Goal: Task Accomplishment & Management: Complete application form

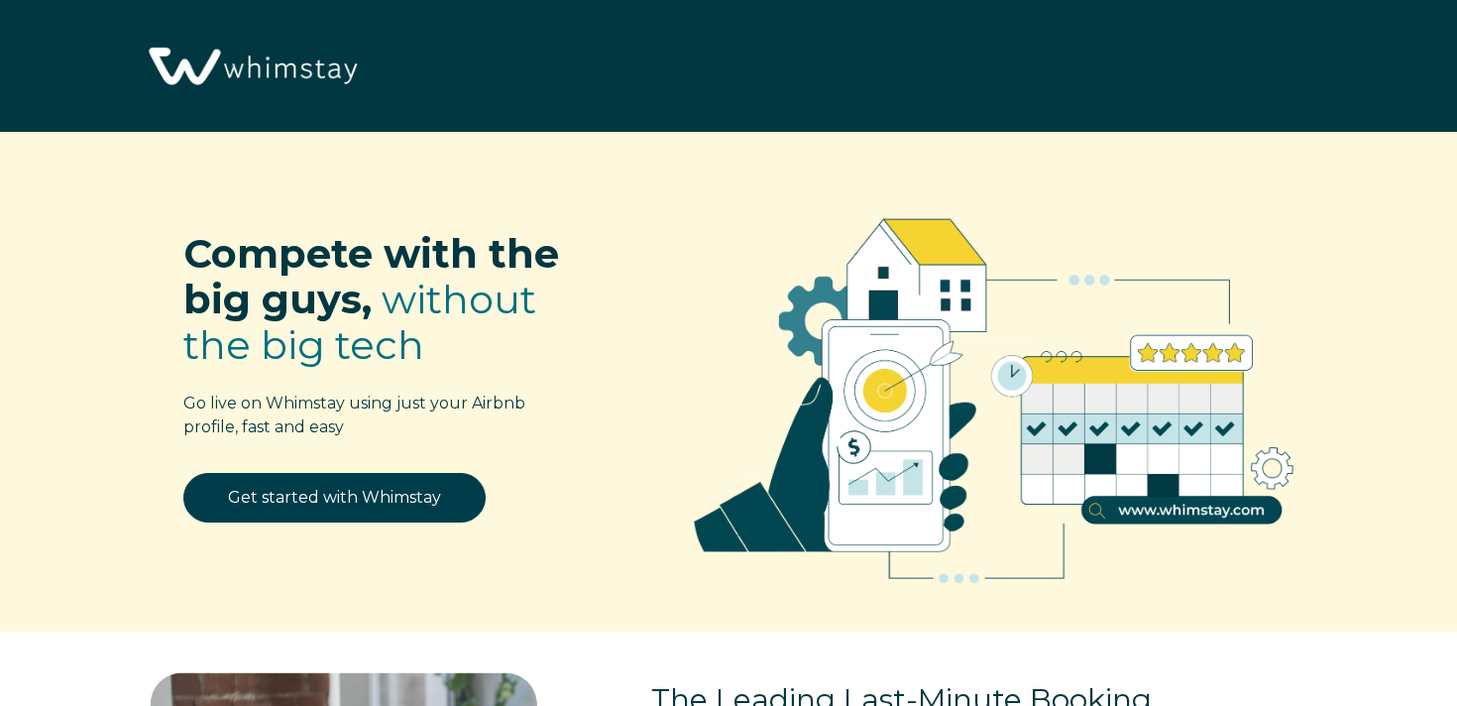
select select "US"
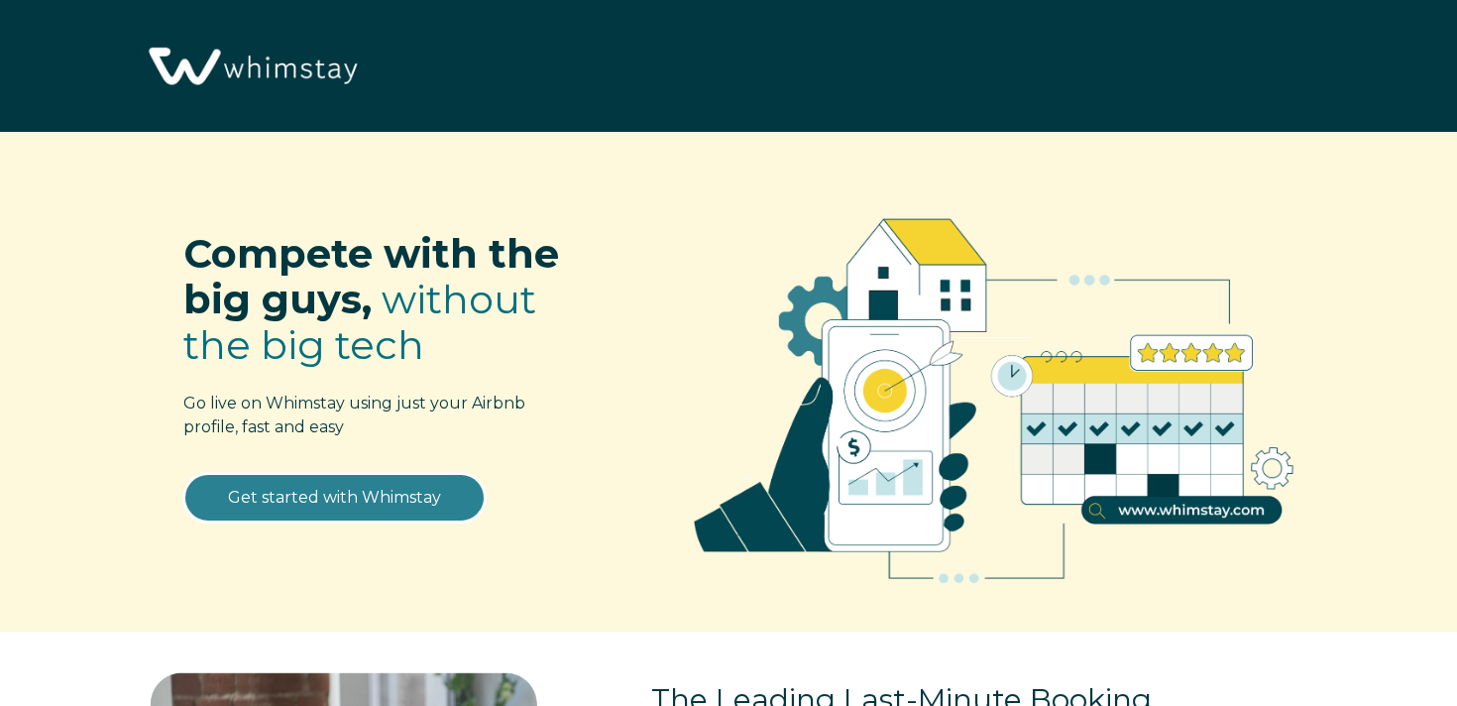
click at [280, 489] on link "Get started with Whimstay" at bounding box center [334, 498] width 302 height 50
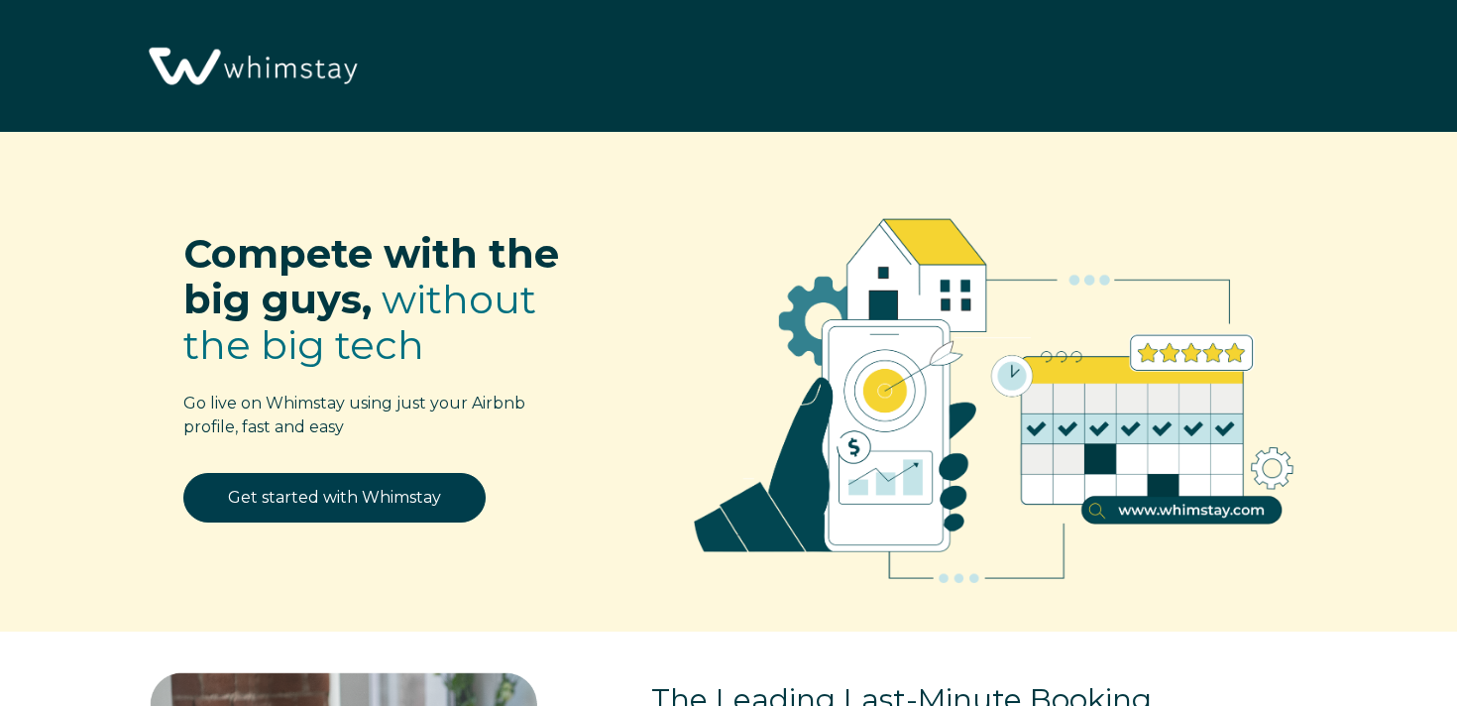
scroll to position [2399, 0]
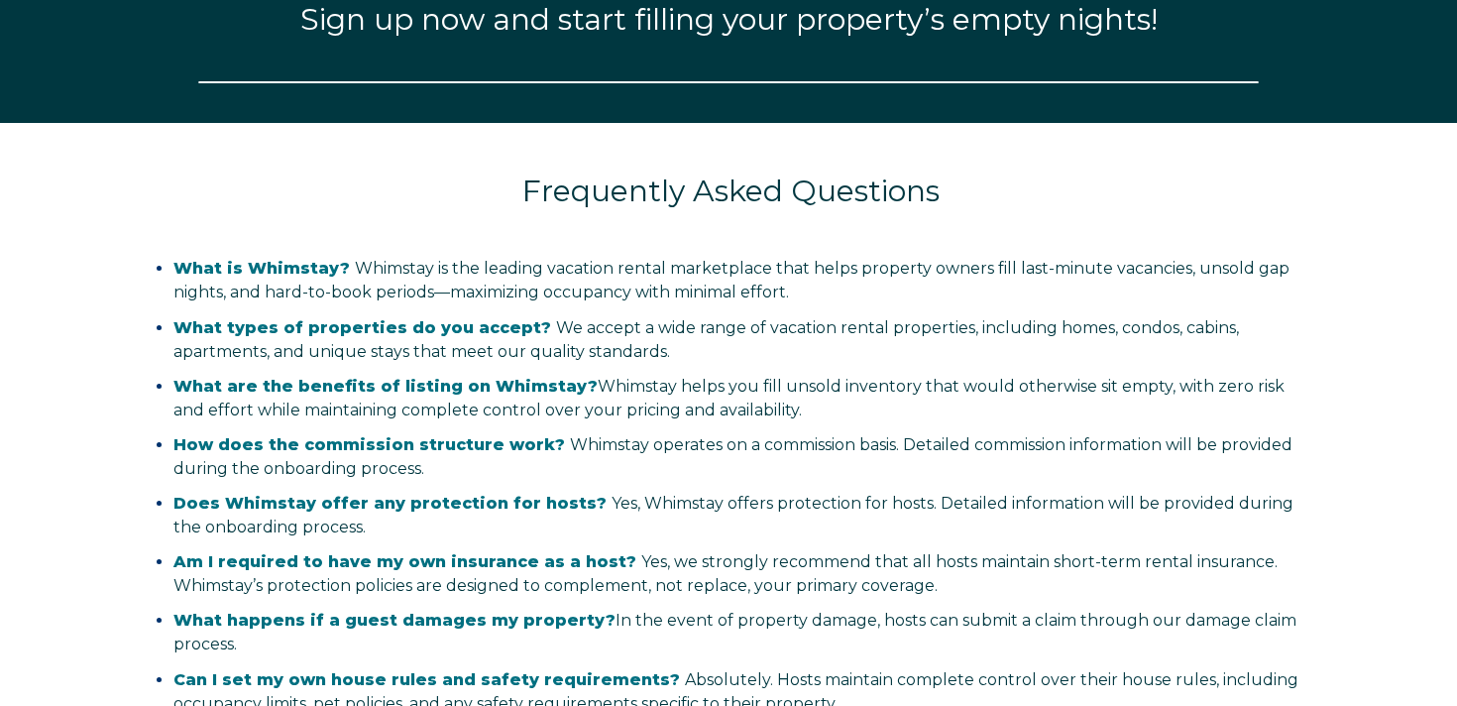
select select "US"
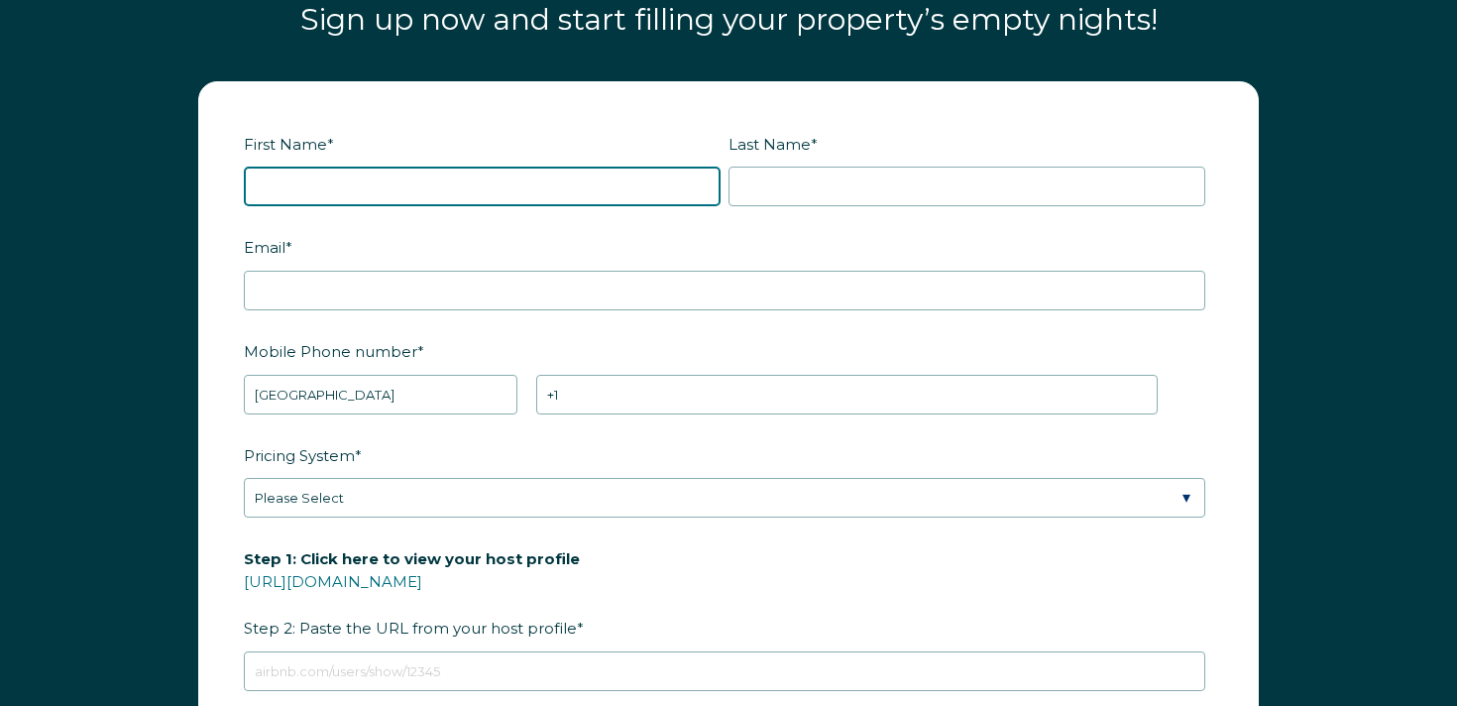
click at [385, 171] on input "First Name *" at bounding box center [482, 187] width 477 height 40
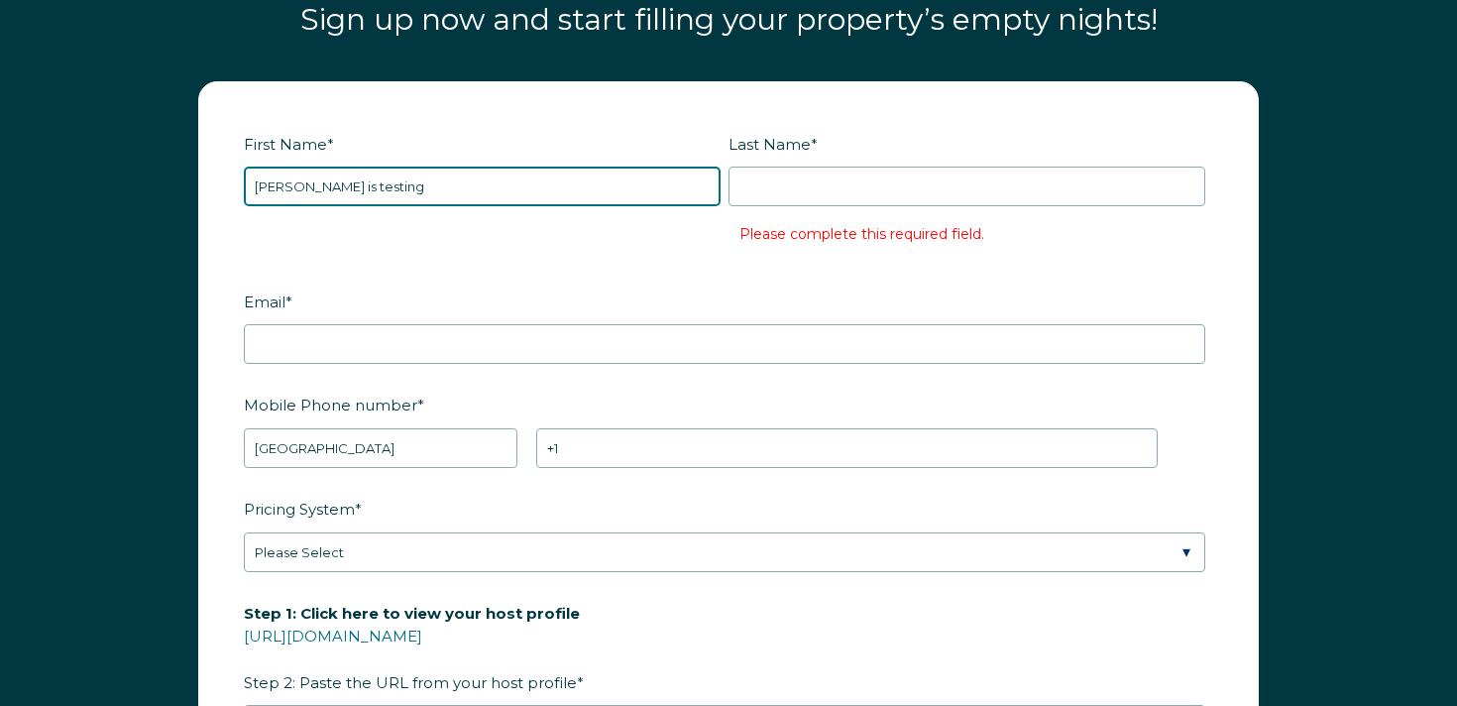
click at [329, 196] on input "[PERSON_NAME] is testing" at bounding box center [482, 187] width 477 height 40
type input "[PERSON_NAME] is"
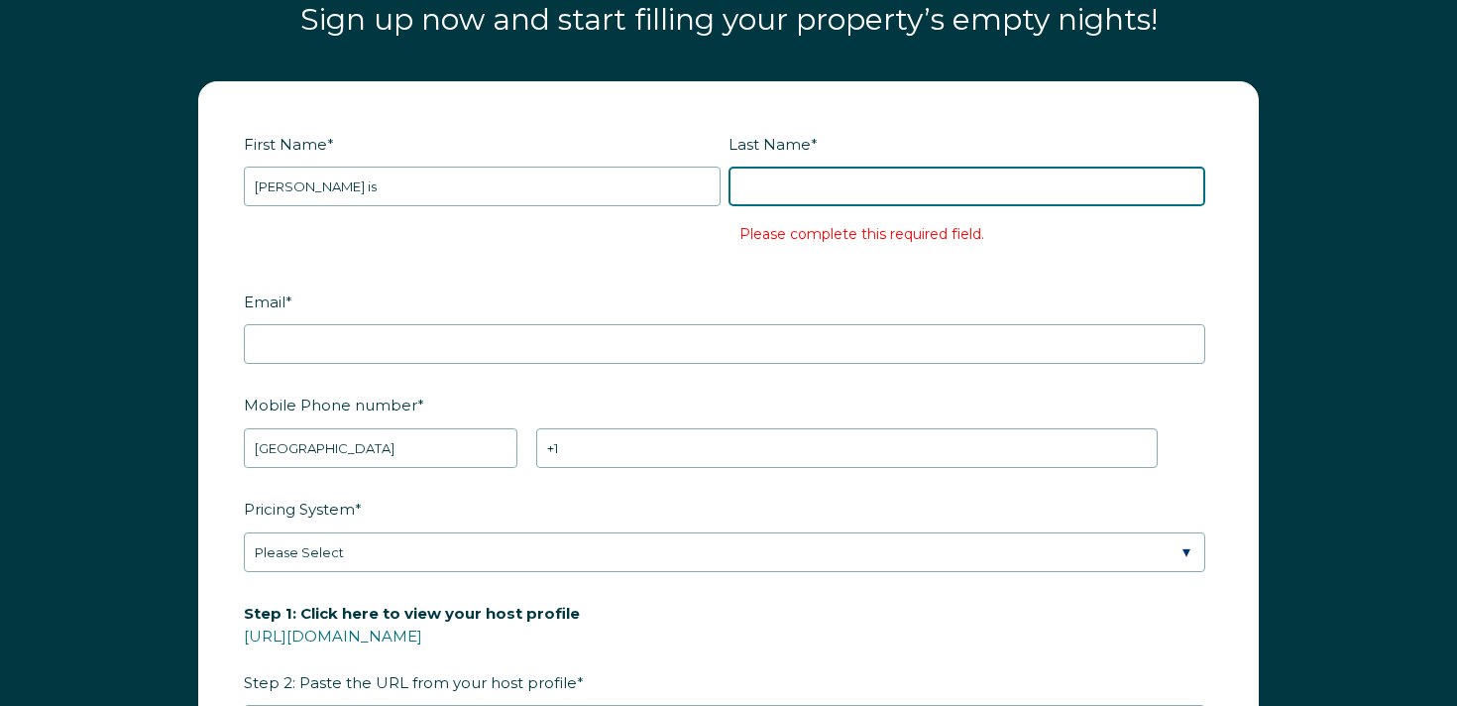
click at [873, 186] on input "Last Name *" at bounding box center [967, 187] width 477 height 40
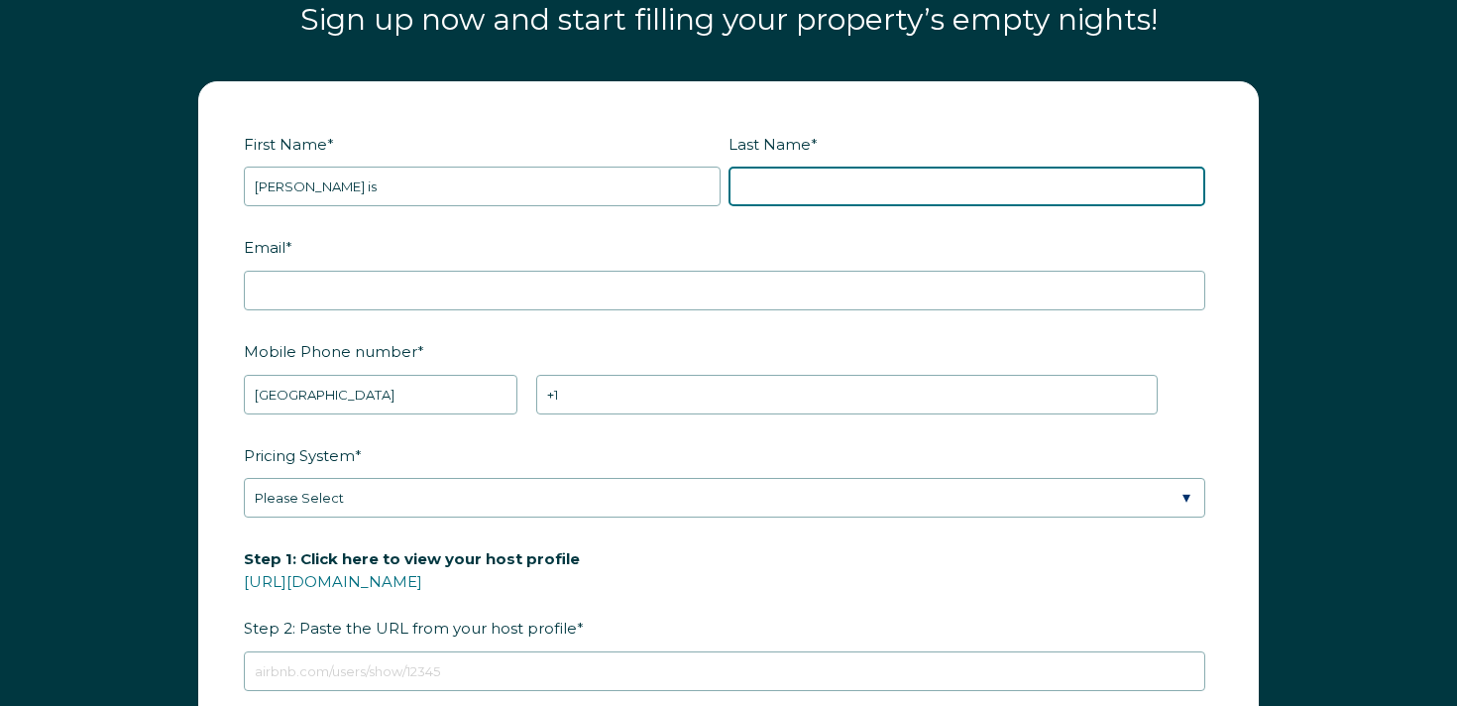
paste input "testing"
type input "testing"
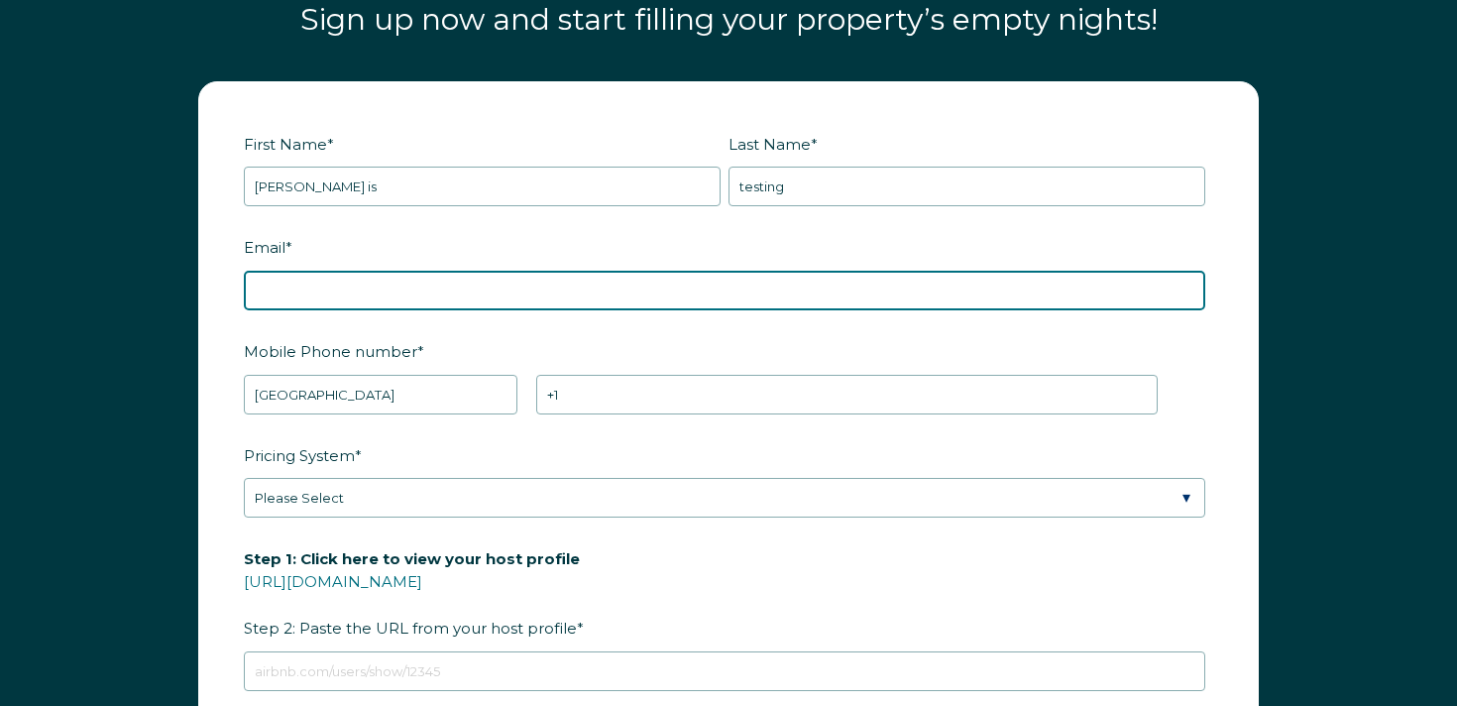
click at [519, 293] on input "Email *" at bounding box center [725, 291] width 962 height 40
drag, startPoint x: 353, startPoint y: 287, endPoint x: 378, endPoint y: 304, distance: 30.0
click at [353, 287] on input "[EMAIL_ADDRESS][DOMAIN_NAME]" at bounding box center [725, 291] width 962 height 40
type input "[EMAIL_ADDRESS][DOMAIN_NAME]"
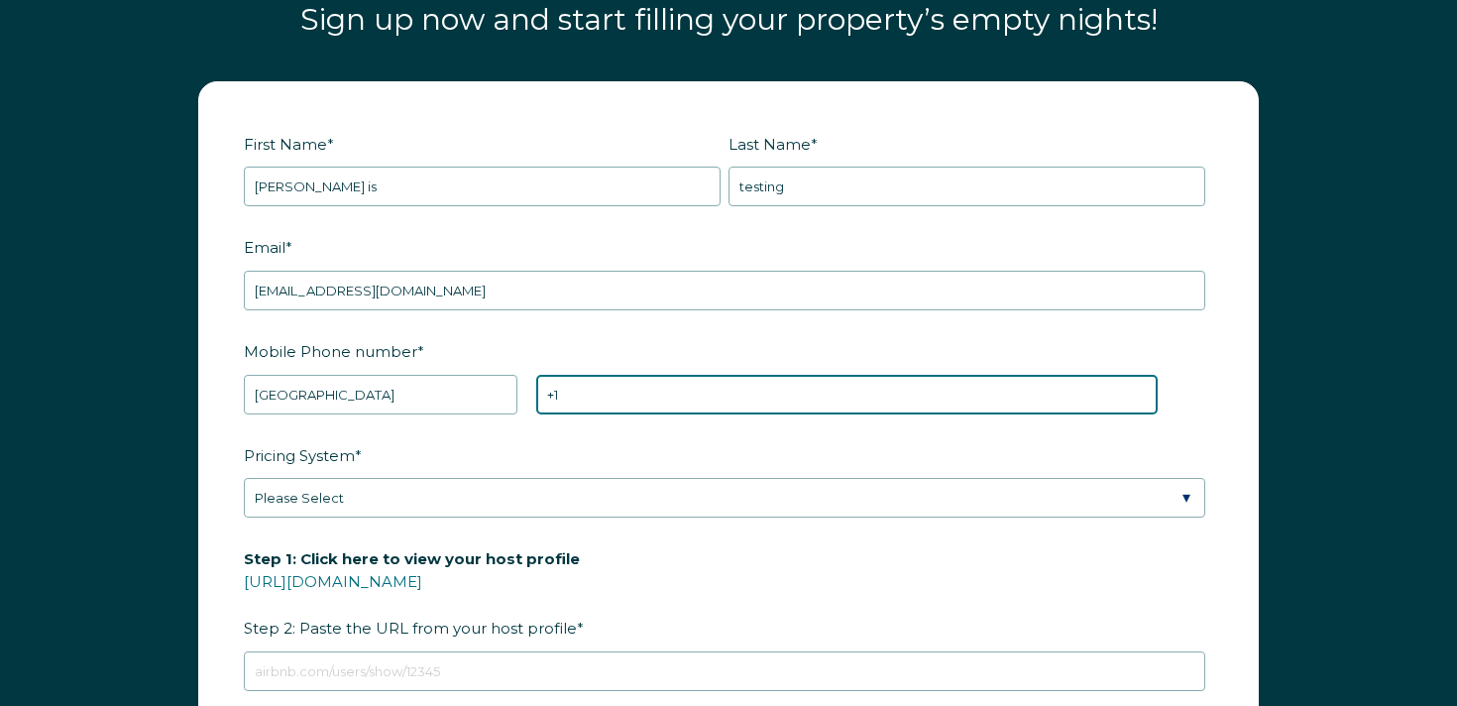
click at [764, 391] on input "+1" at bounding box center [847, 395] width 622 height 40
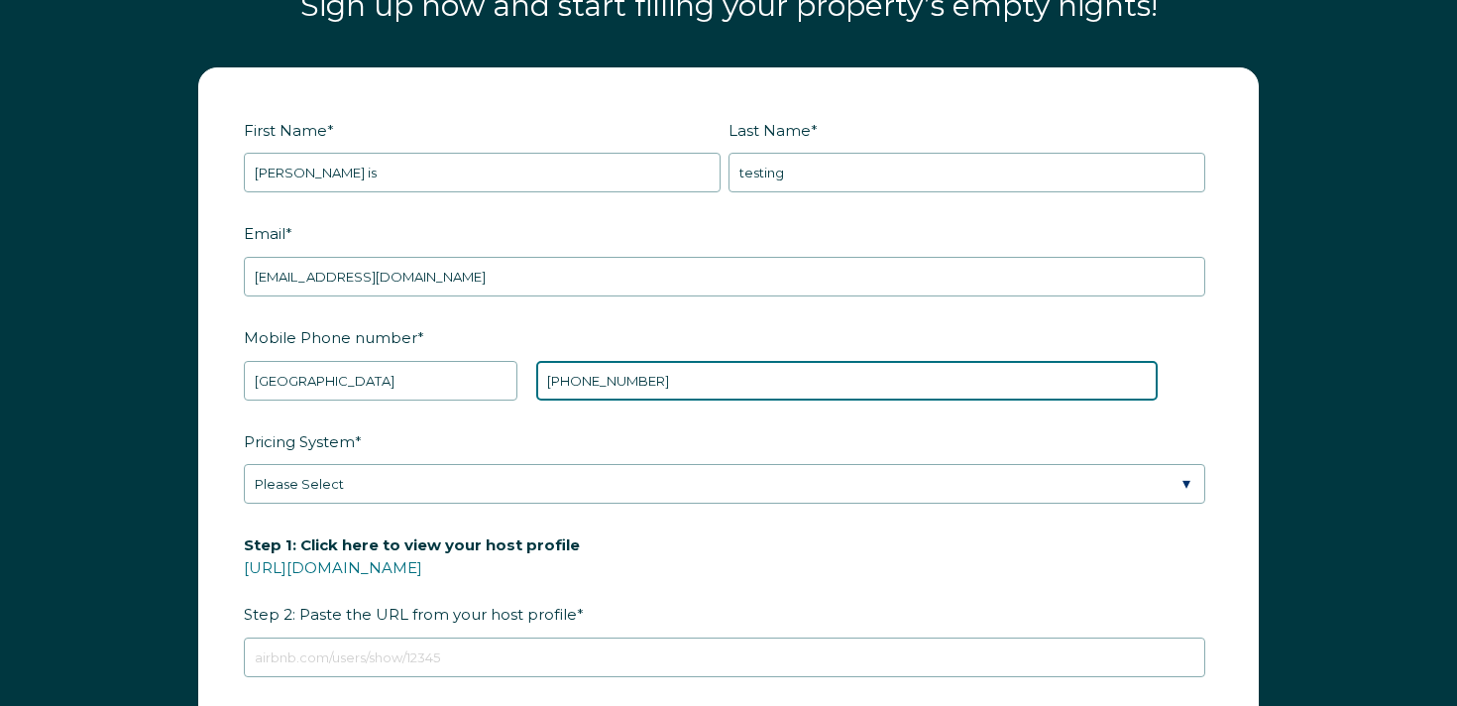
scroll to position [2445, 0]
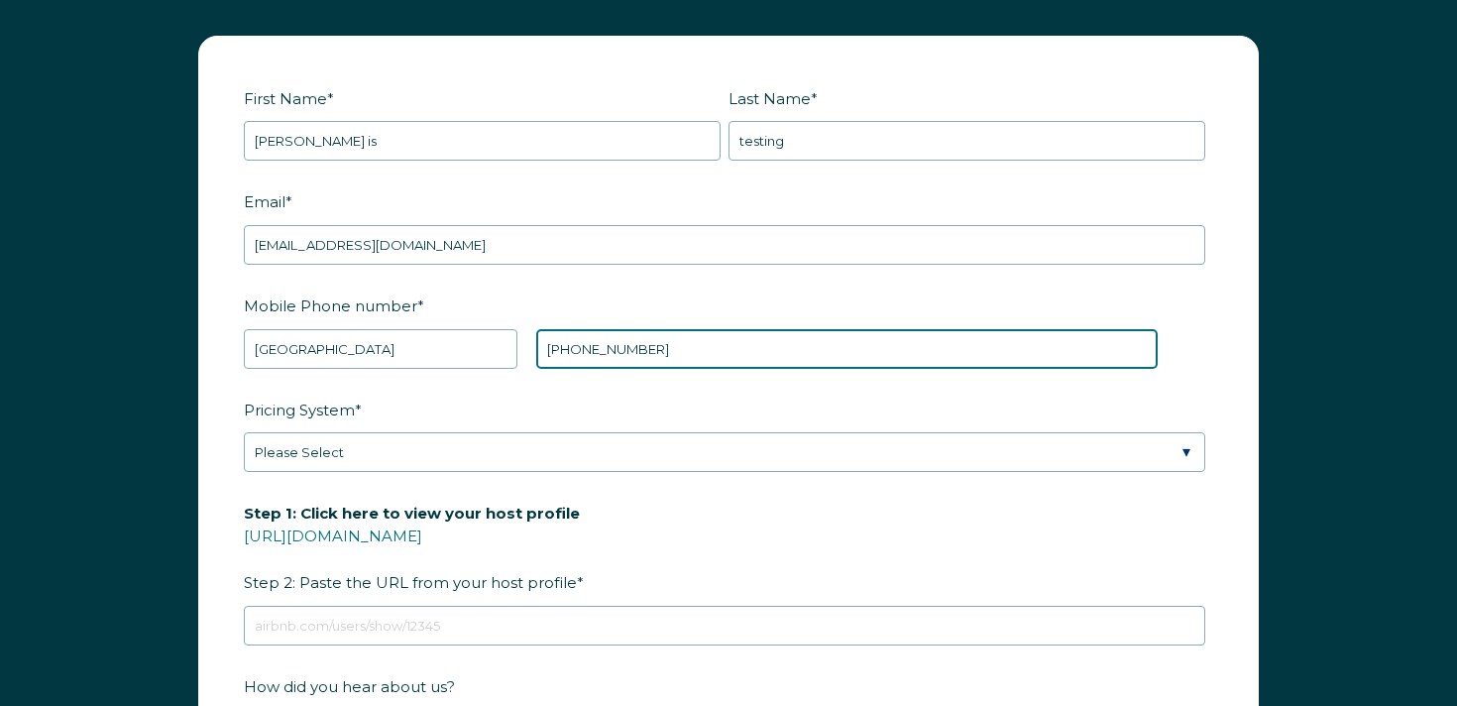
drag, startPoint x: 581, startPoint y: 345, endPoint x: 605, endPoint y: 345, distance: 23.8
click at [605, 345] on input "+1 212457484" at bounding box center [847, 349] width 622 height 40
click at [660, 349] on input "+1 212457484" at bounding box center [847, 349] width 622 height 40
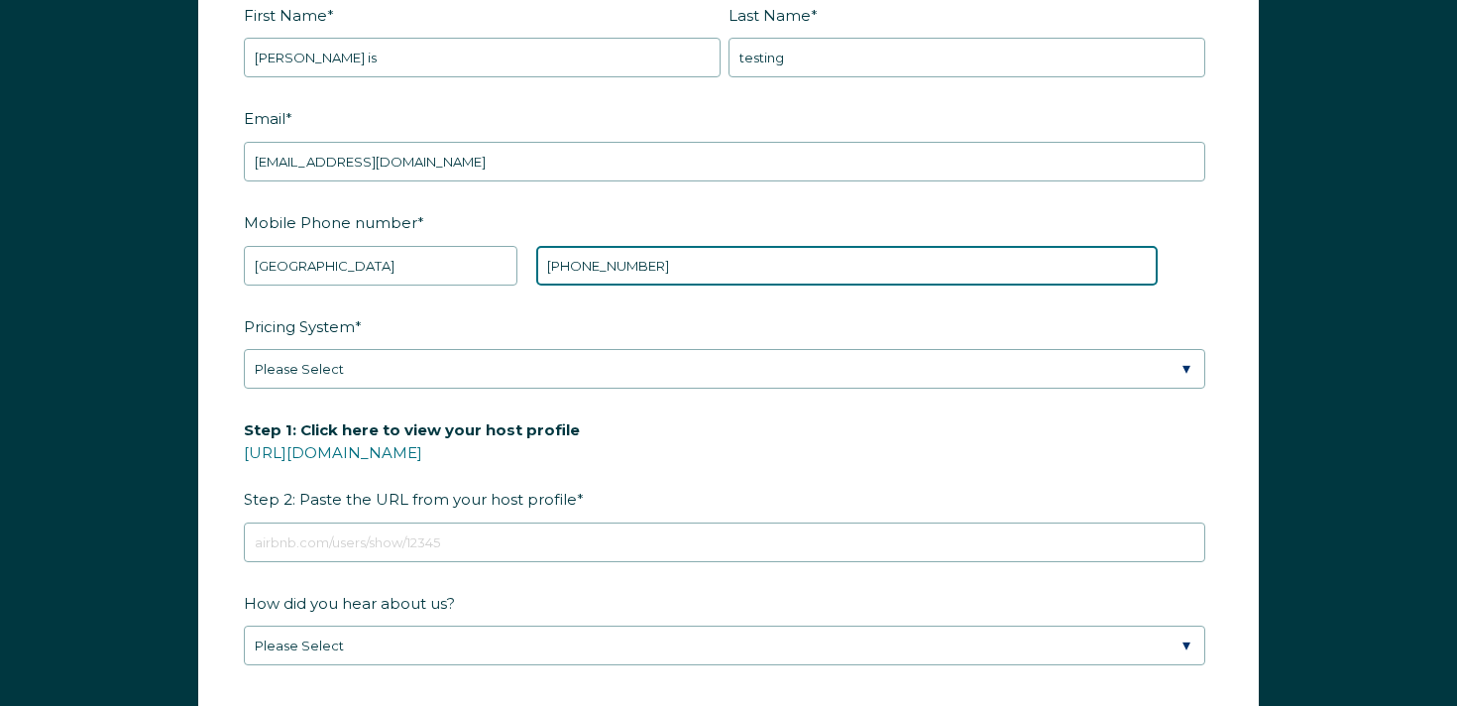
scroll to position [2534, 0]
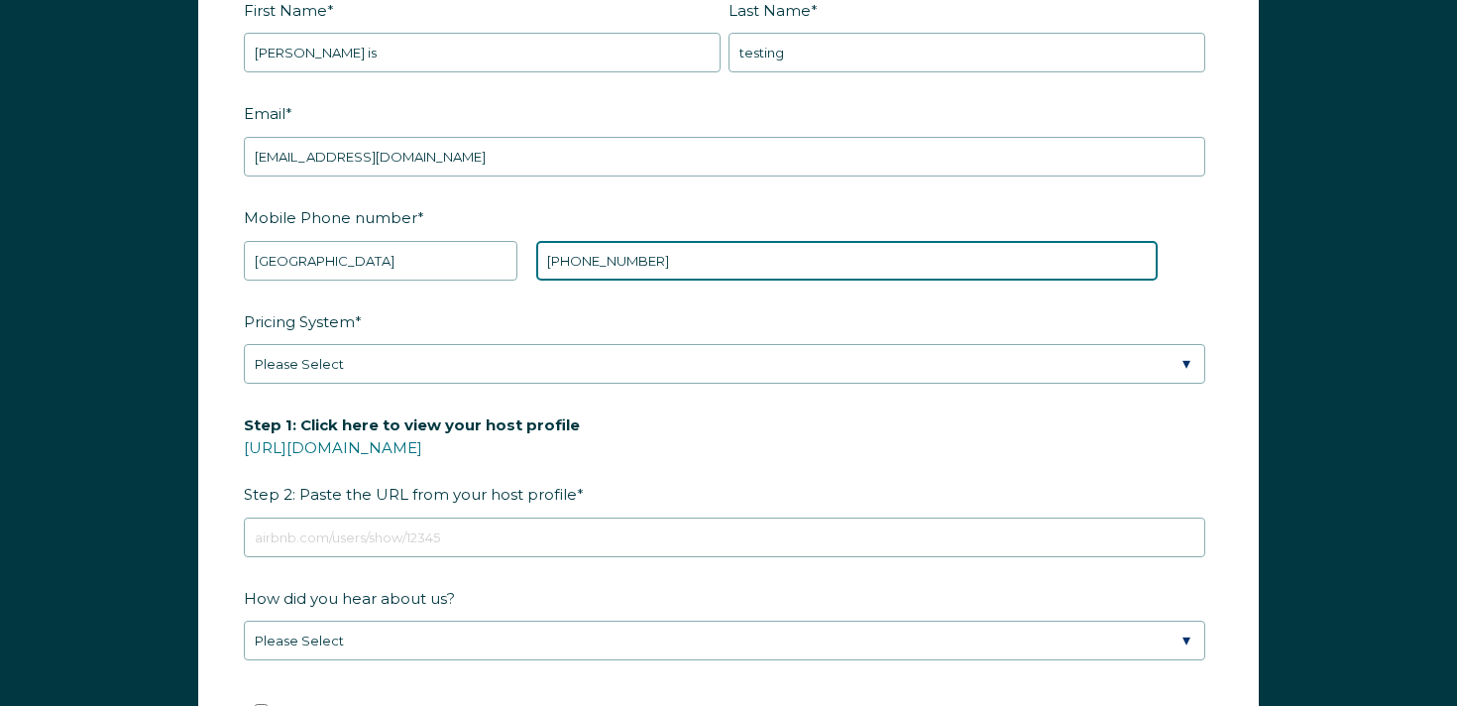
type input "+1 2124574840"
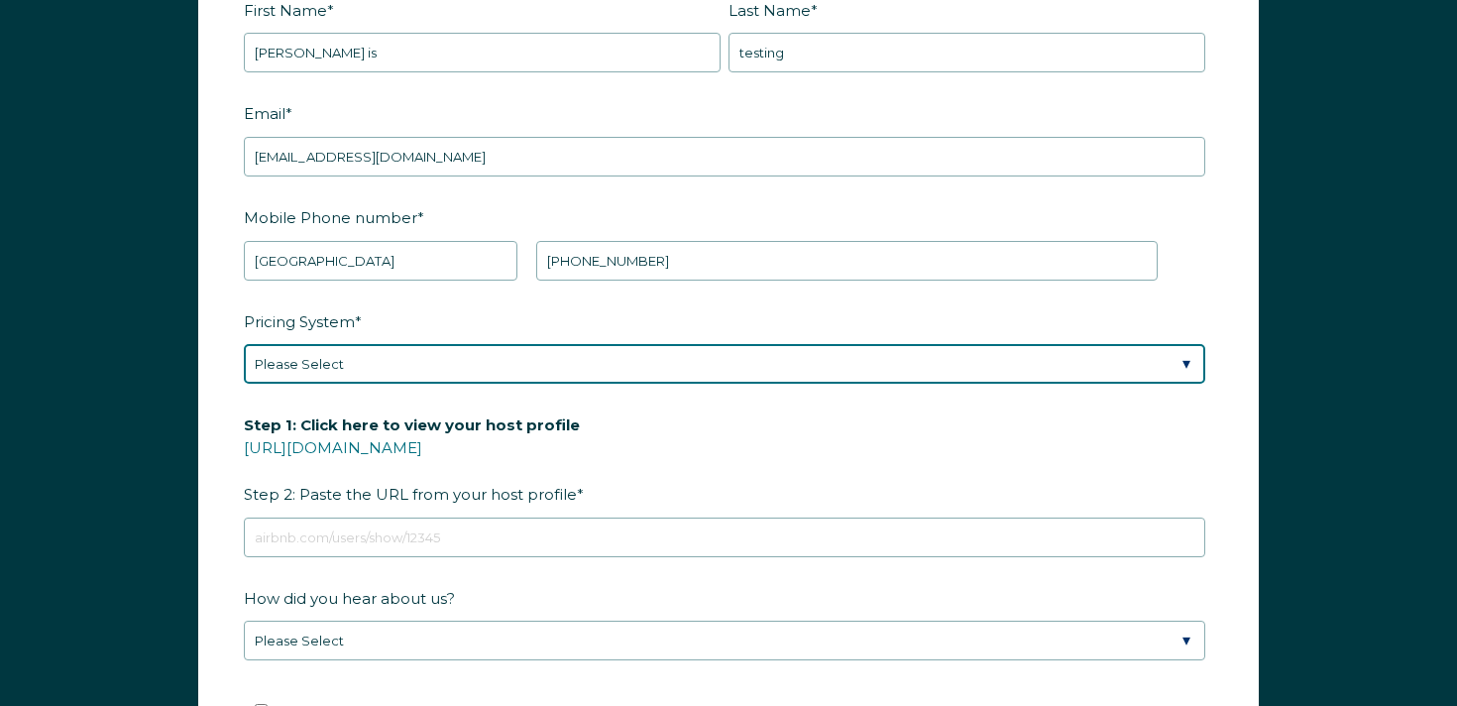
click at [508, 368] on select "Please Select Manual Airbnb Smart Pricing PriceLabs Wheelhouse Beyond Pricing 3…" at bounding box center [725, 364] width 962 height 40
select select "Airbnb Smart Pricing"
click at [244, 343] on select "Please Select Manual Airbnb Smart Pricing PriceLabs Wheelhouse Beyond Pricing 3…" at bounding box center [725, 363] width 962 height 40
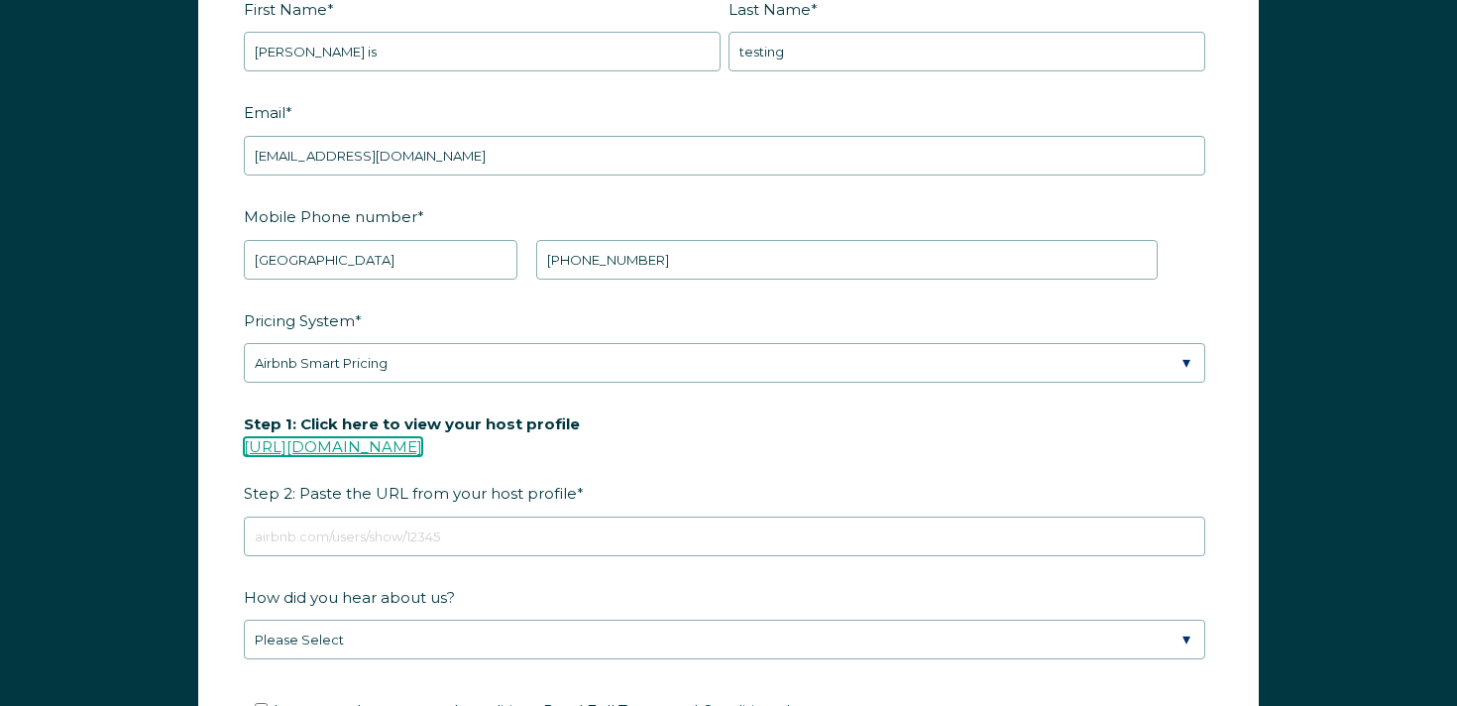
click at [422, 448] on link "[URL][DOMAIN_NAME]" at bounding box center [333, 446] width 178 height 19
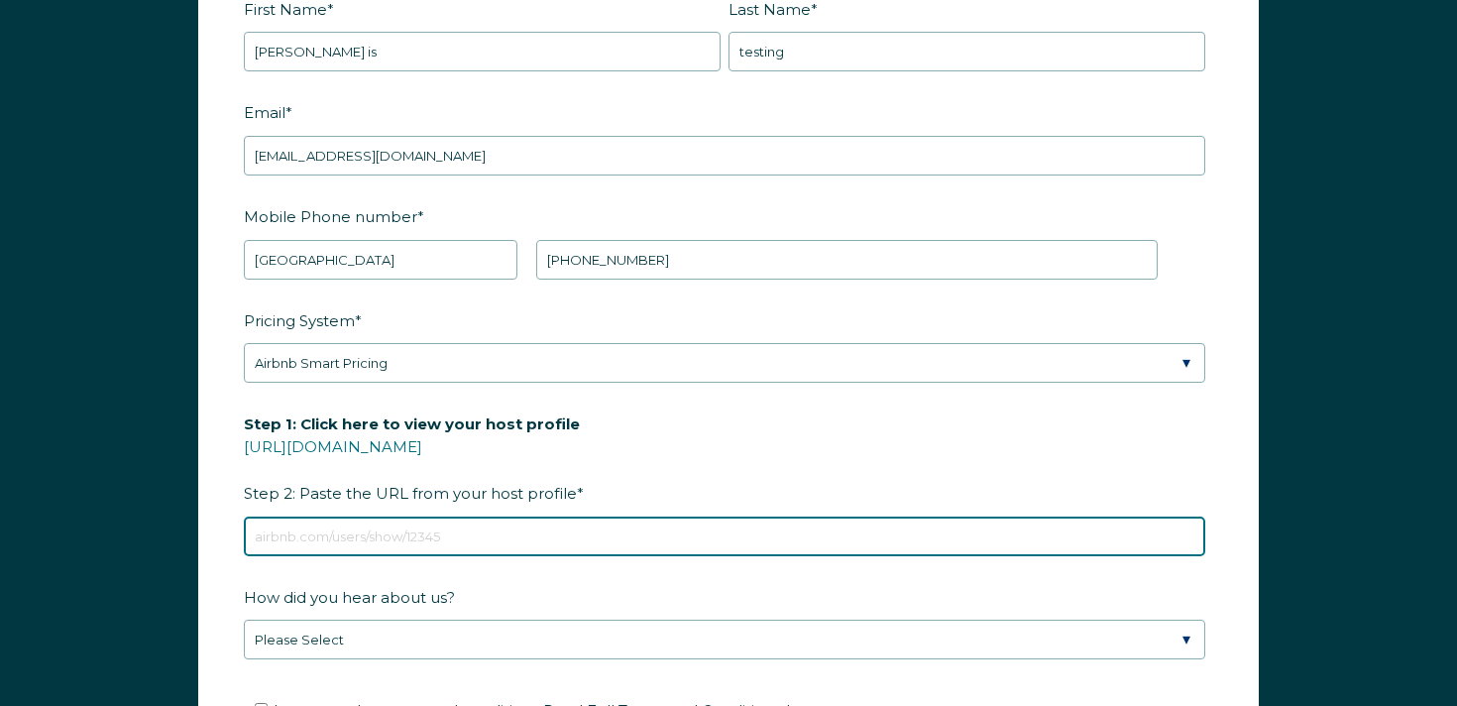
click at [427, 535] on input "Step 1: Click here to view your host profile https://www.airbnb.com/users/show/…" at bounding box center [725, 537] width 962 height 40
paste input "https://www.airbnb.com/users/show/571304113"
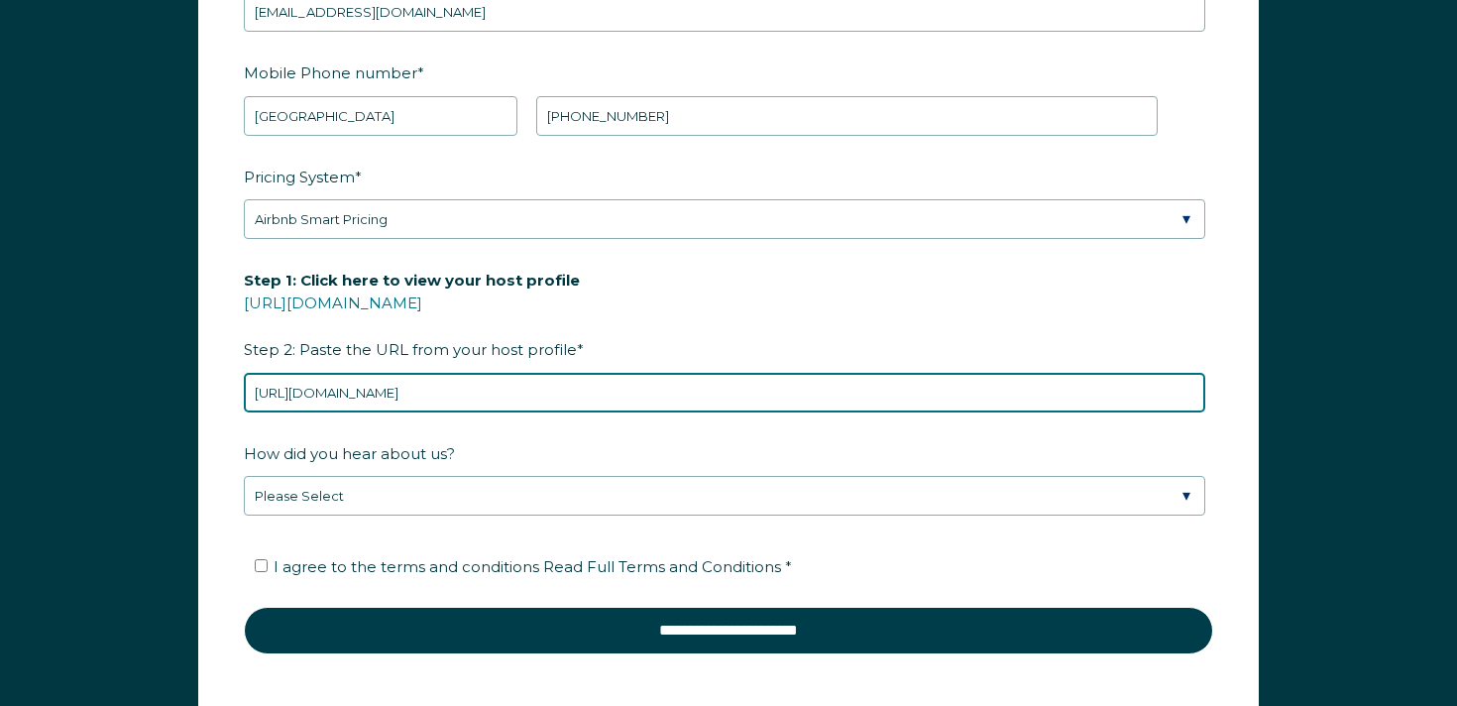
scroll to position [2676, 0]
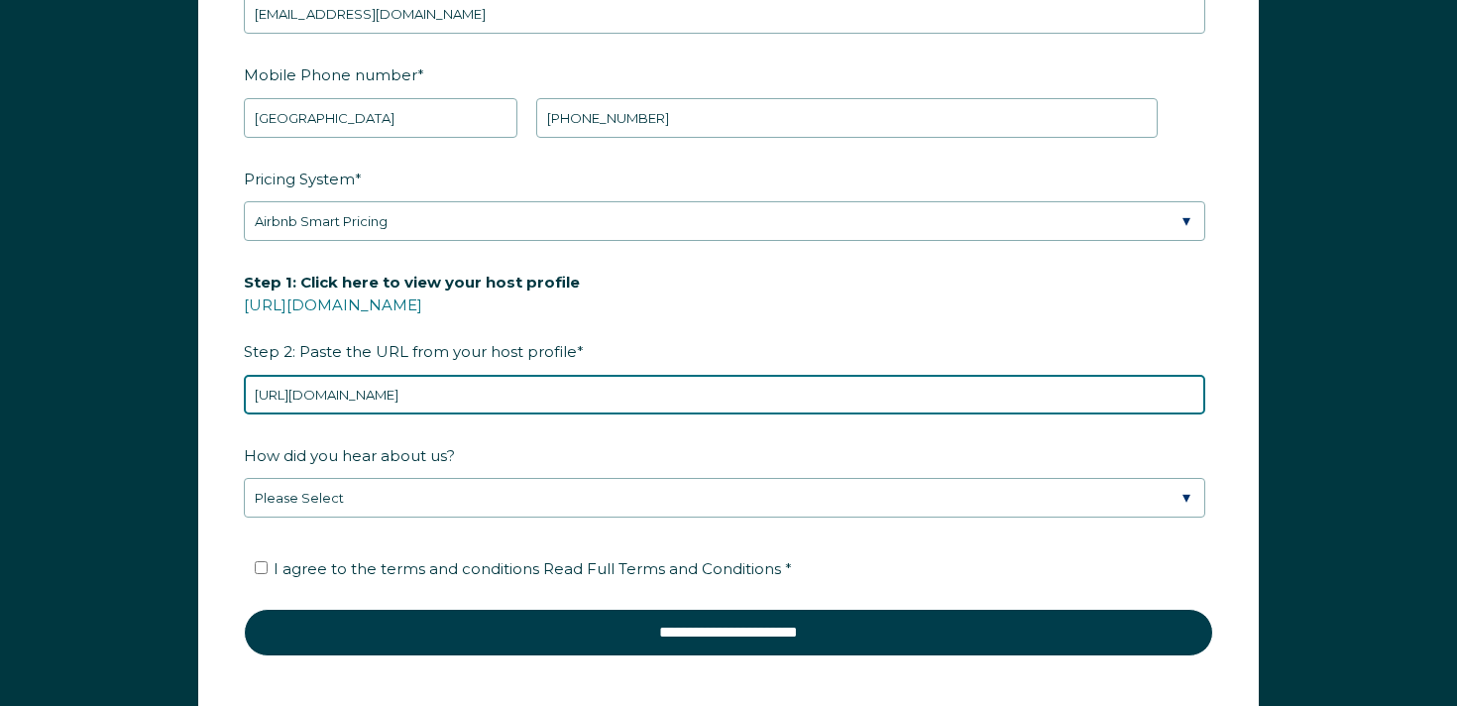
type input "https://www.airbnb.com/users/show/571304113"
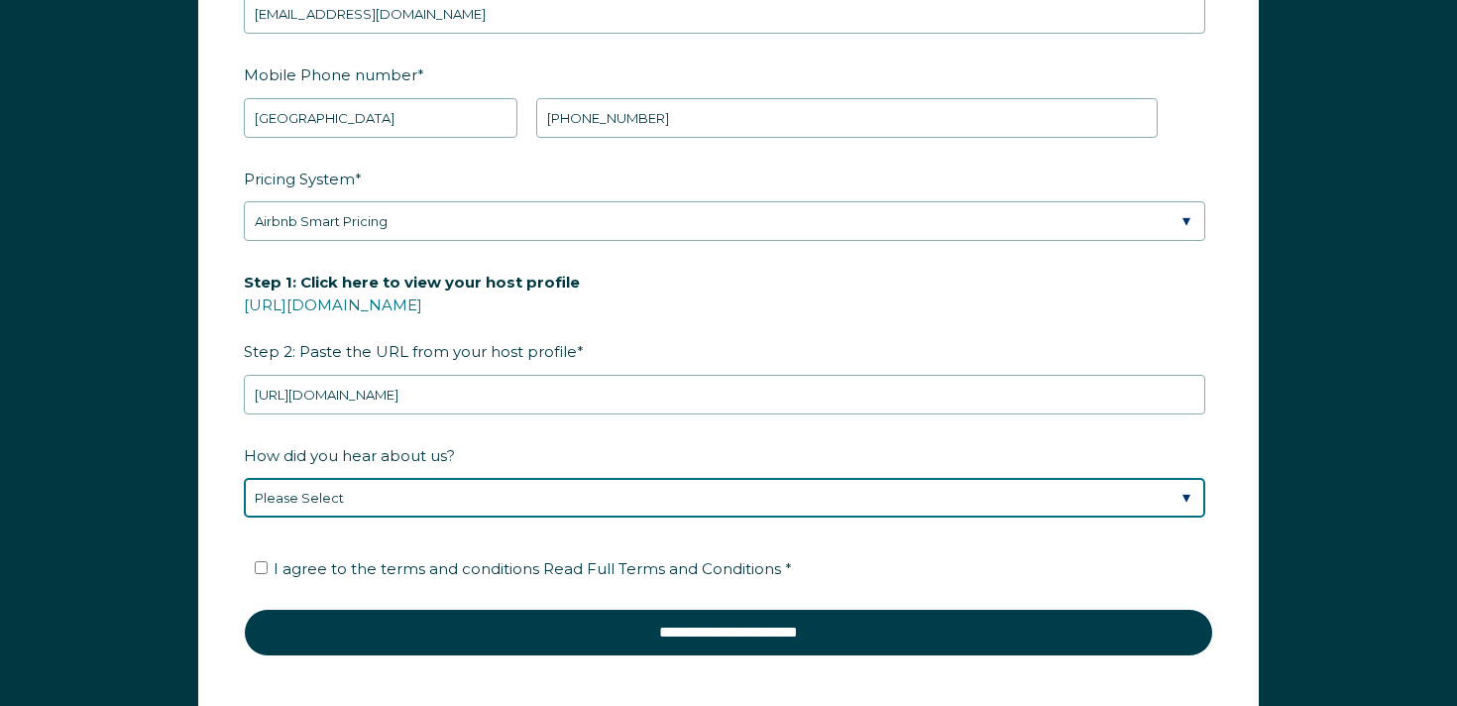
click at [372, 495] on select "Please Select Found Whimstay through a Google search Direct outreach from a Whi…" at bounding box center [725, 498] width 962 height 40
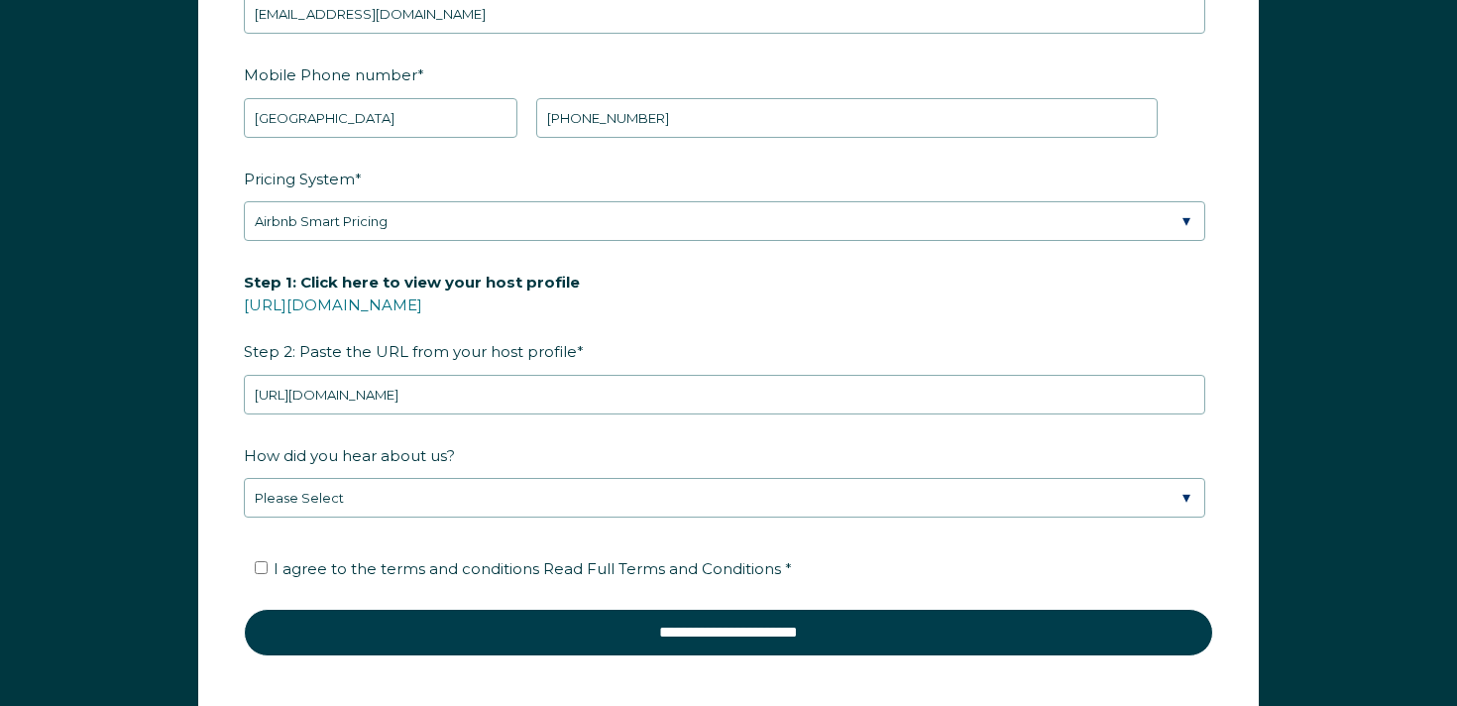
click at [402, 564] on span "I agree to the terms and conditions Read Full Terms and Conditions *" at bounding box center [533, 568] width 518 height 19
click at [268, 564] on input "I agree to the terms and conditions Read Full Terms and Conditions *" at bounding box center [261, 567] width 13 height 13
checkbox input "true"
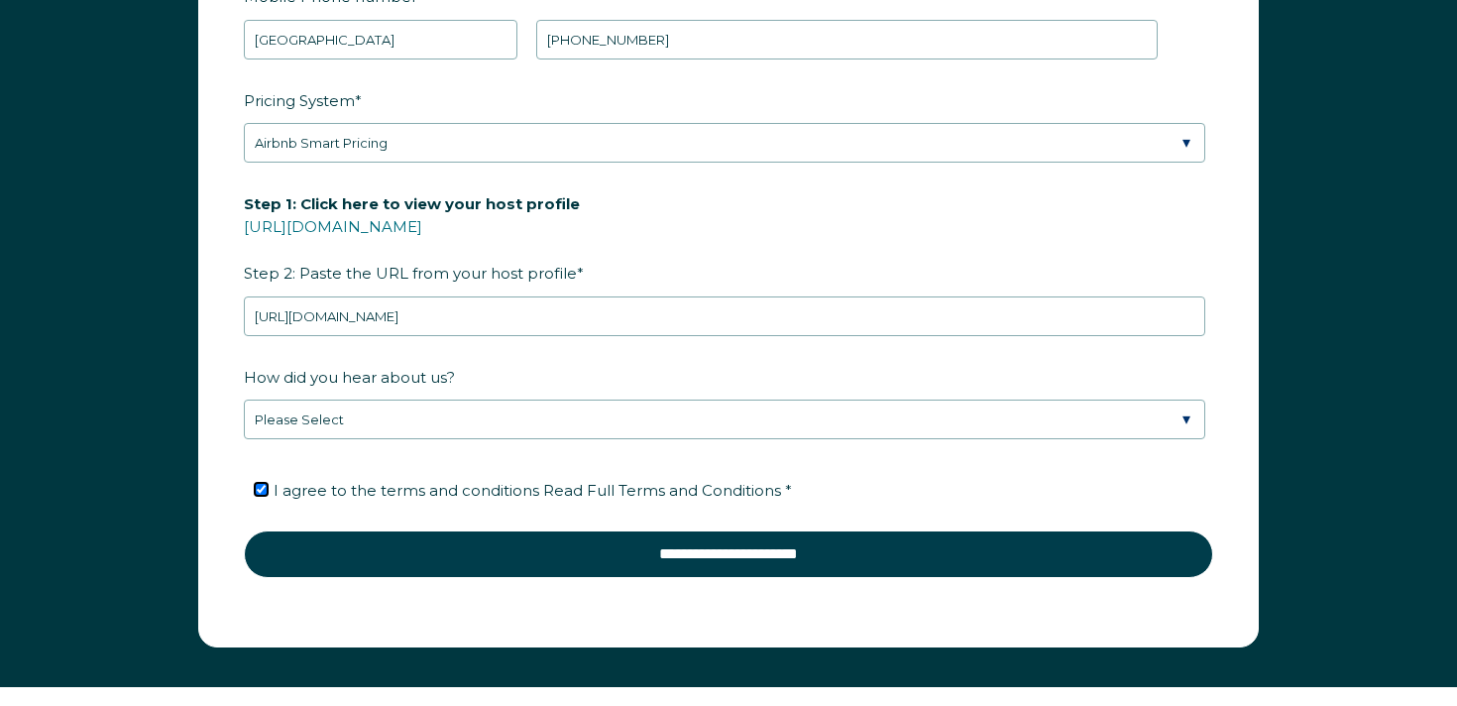
scroll to position [2757, 0]
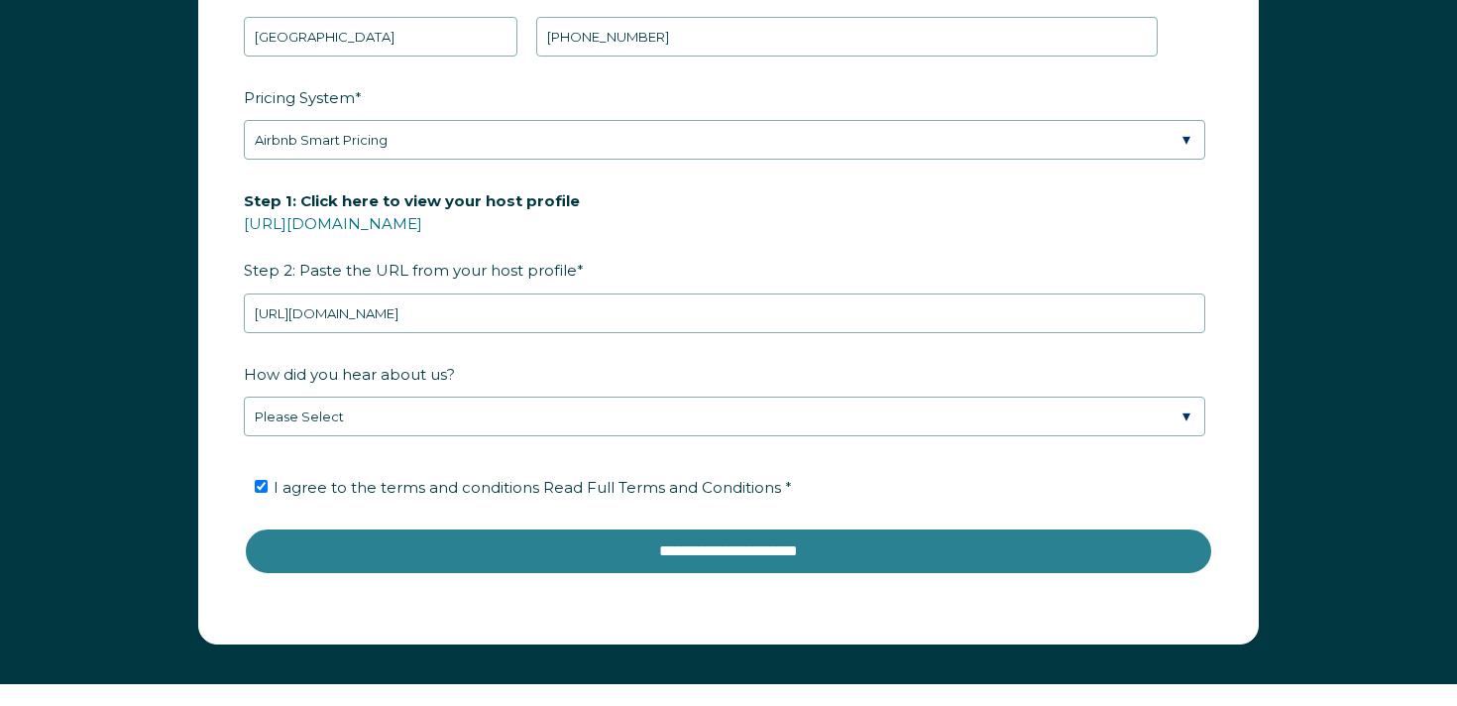
click at [469, 553] on input "**********" at bounding box center [729, 551] width 970 height 48
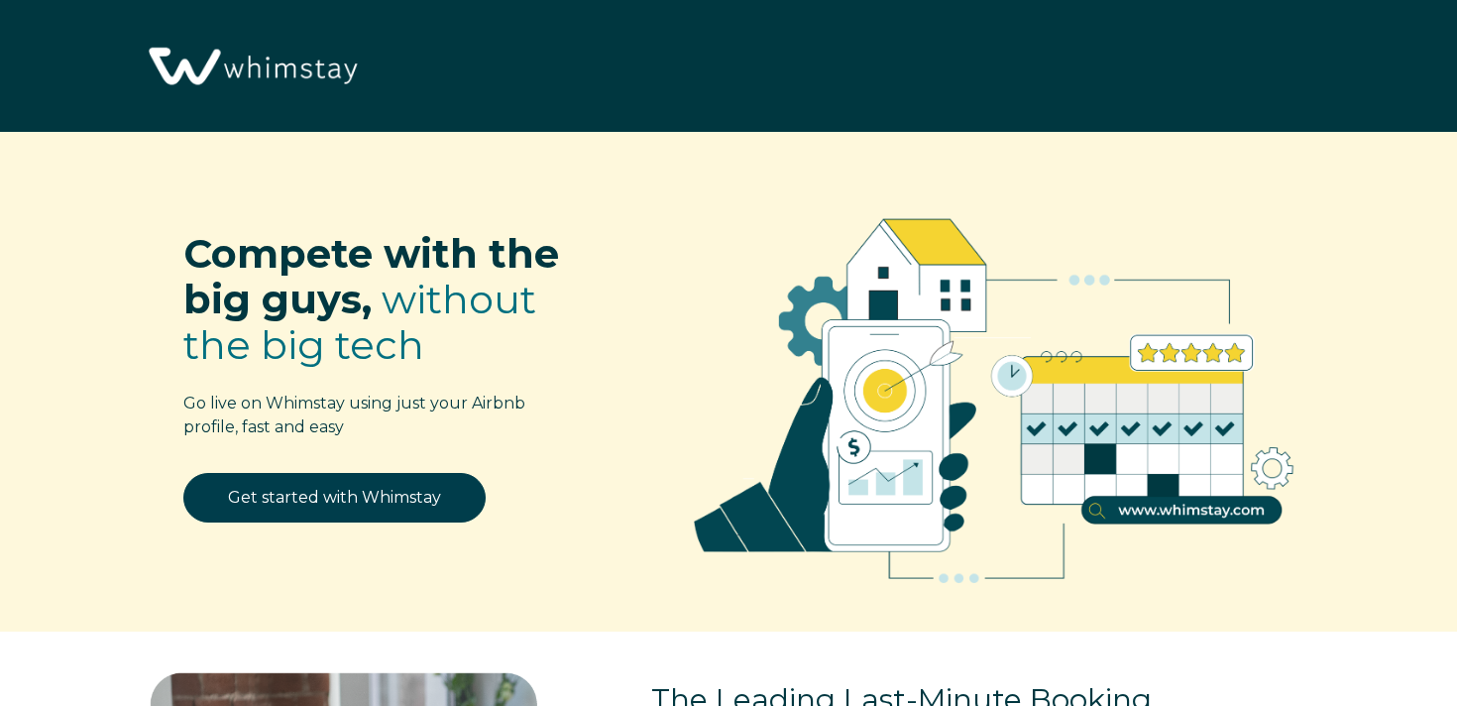
select select "US"
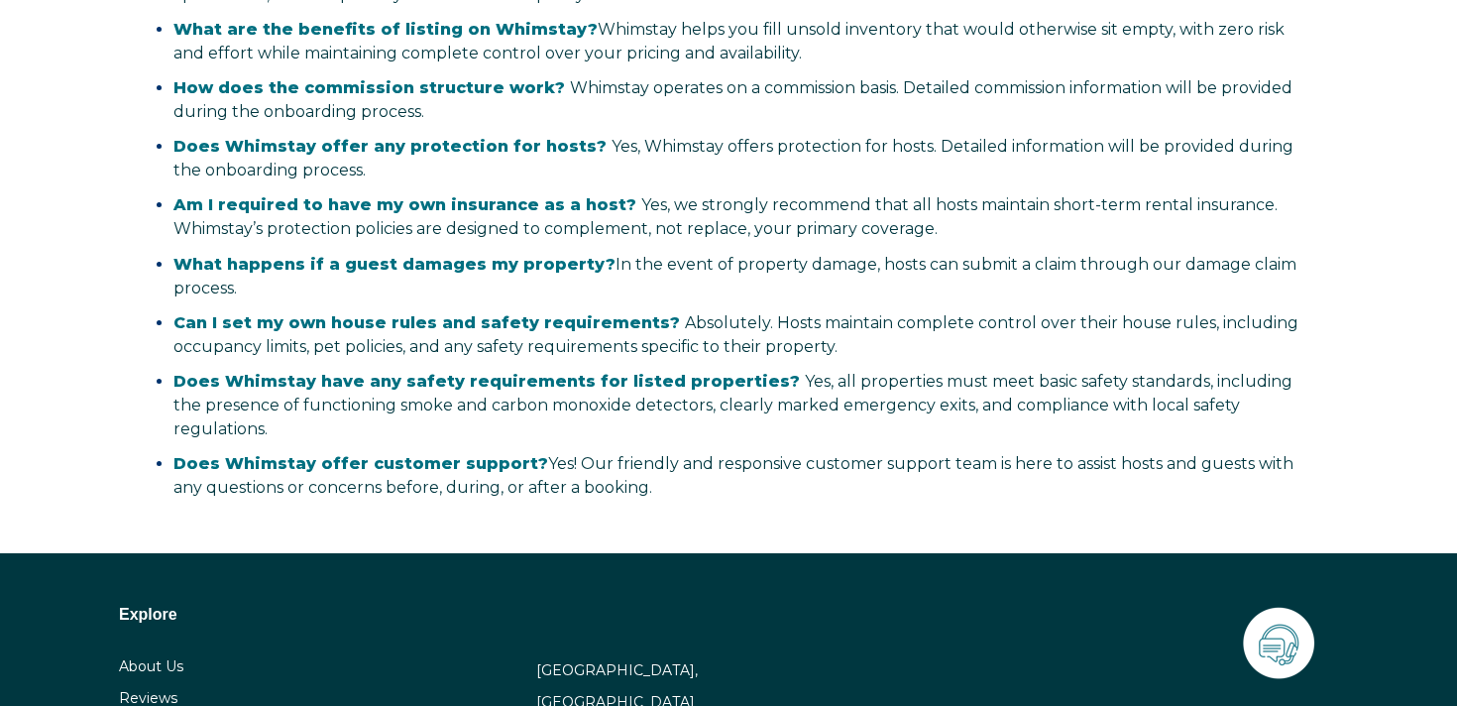
scroll to position [2757, 0]
